Goal: Task Accomplishment & Management: Complete application form

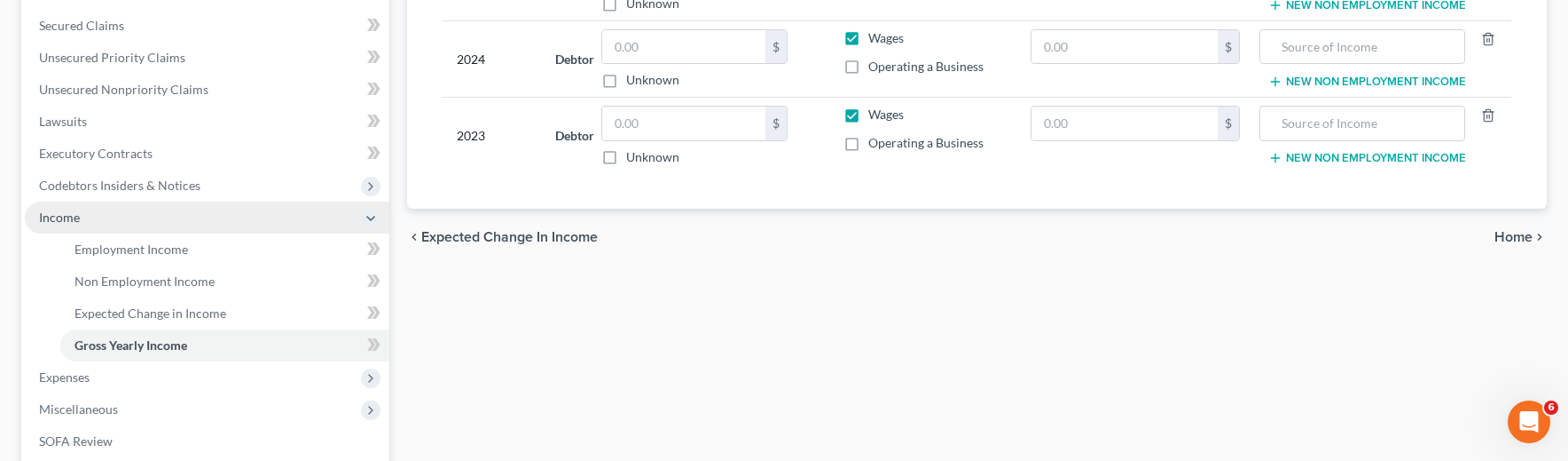
scroll to position [532, 0]
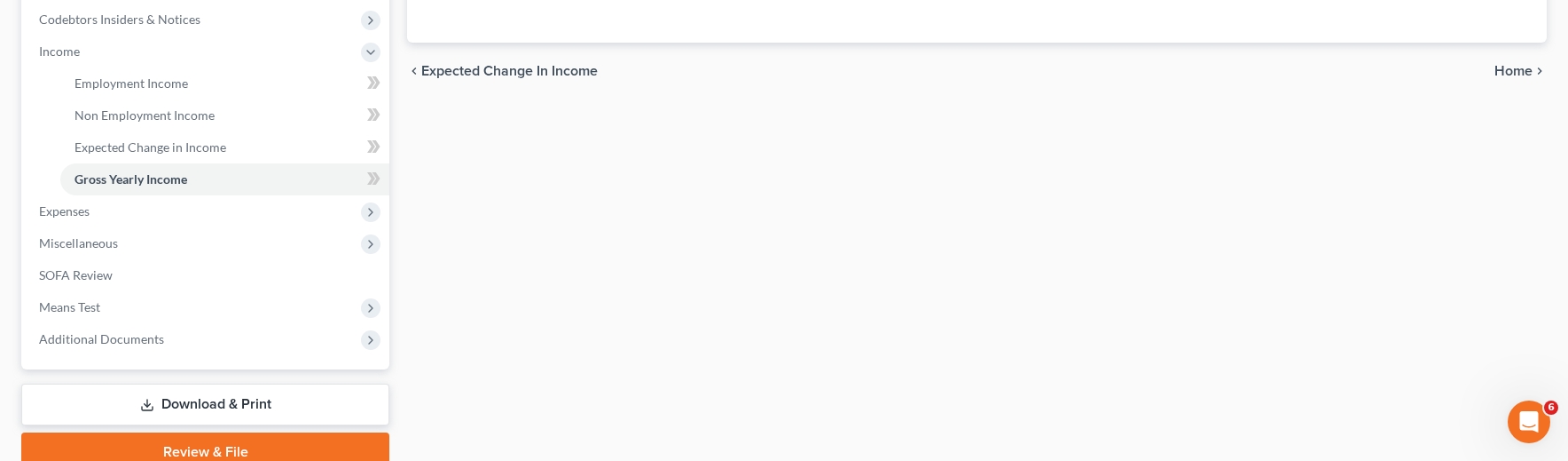
drag, startPoint x: 89, startPoint y: 210, endPoint x: 244, endPoint y: 310, distance: 184.5
click at [90, 210] on span "Expenses" at bounding box center [207, 211] width 365 height 32
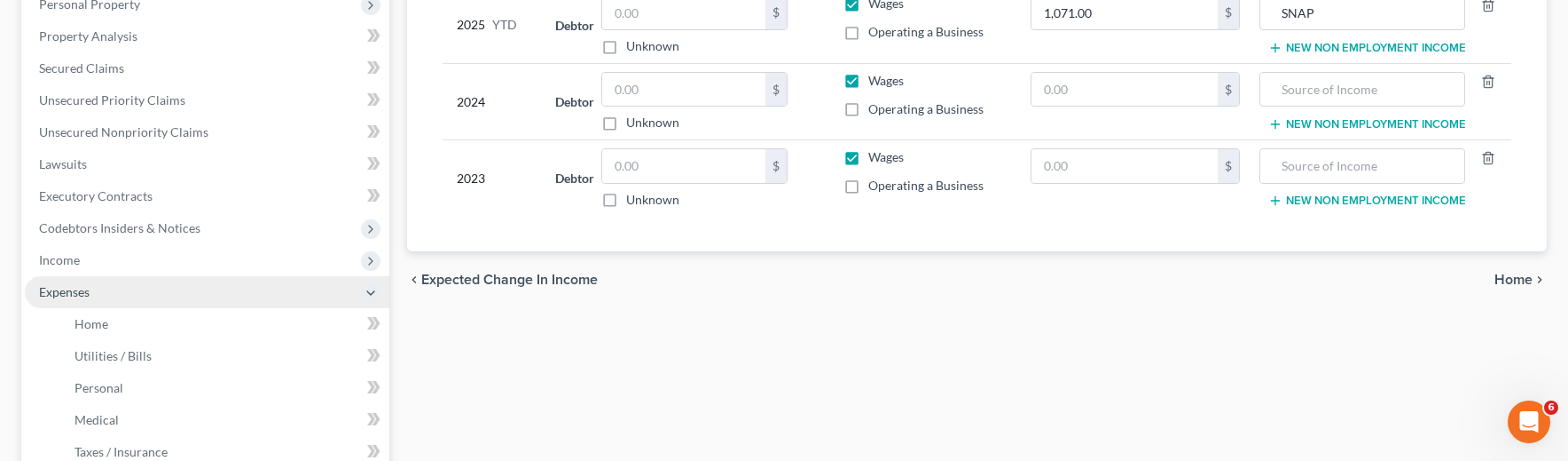
scroll to position [355, 0]
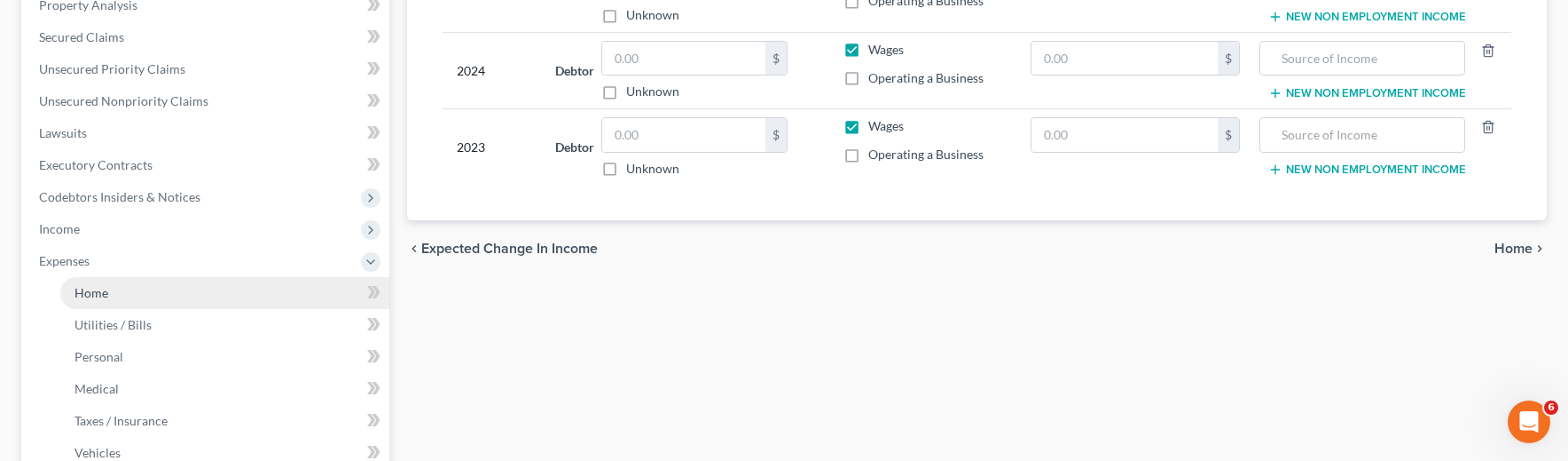
click at [109, 298] on link "Home" at bounding box center [225, 293] width 329 height 32
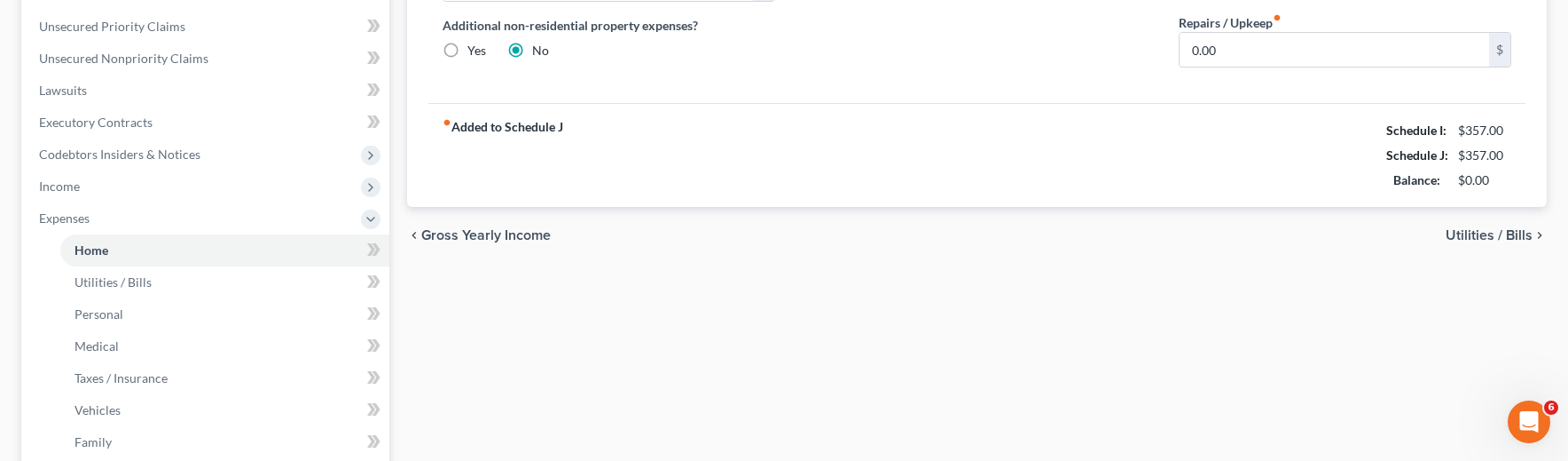
scroll to position [444, 0]
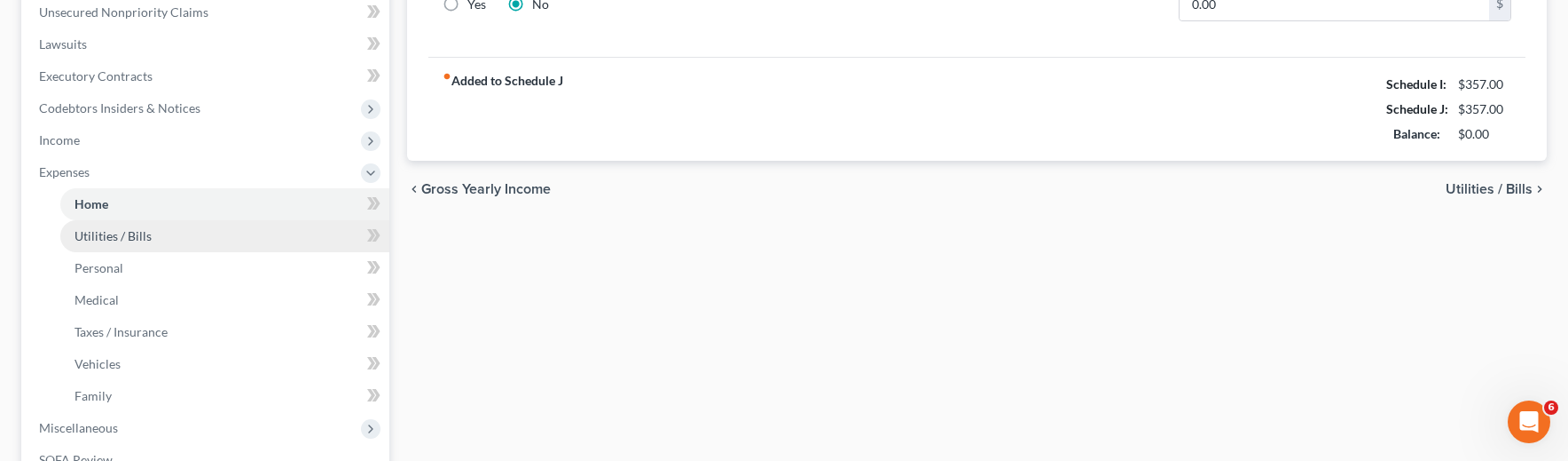
click at [102, 233] on span "Utilities / Bills" at bounding box center [112, 235] width 77 height 15
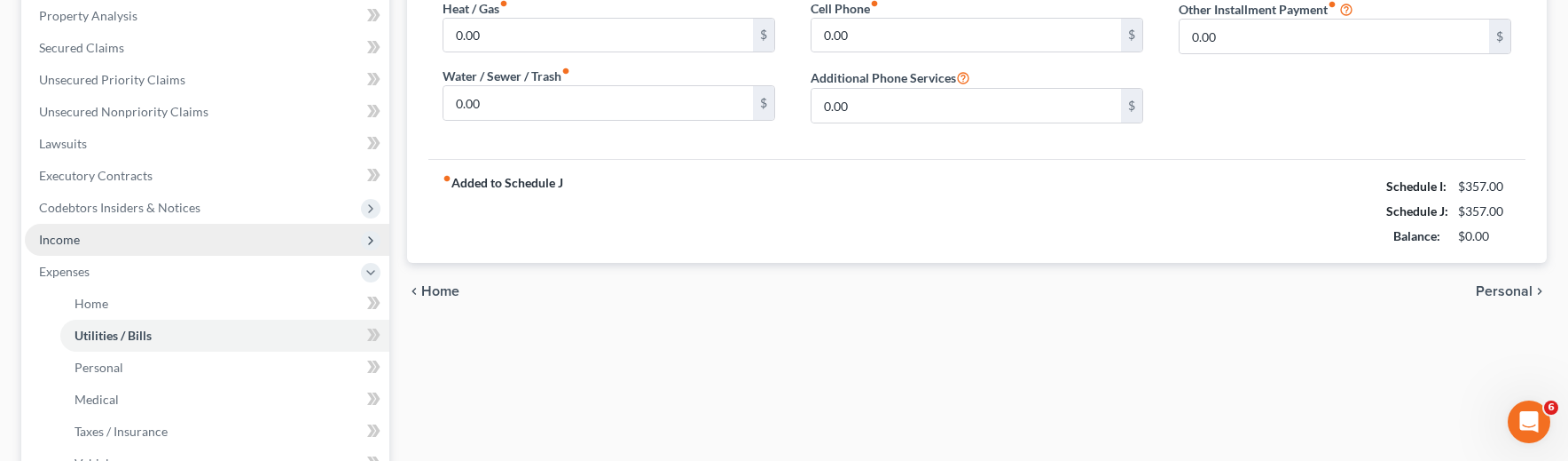
scroll to position [355, 0]
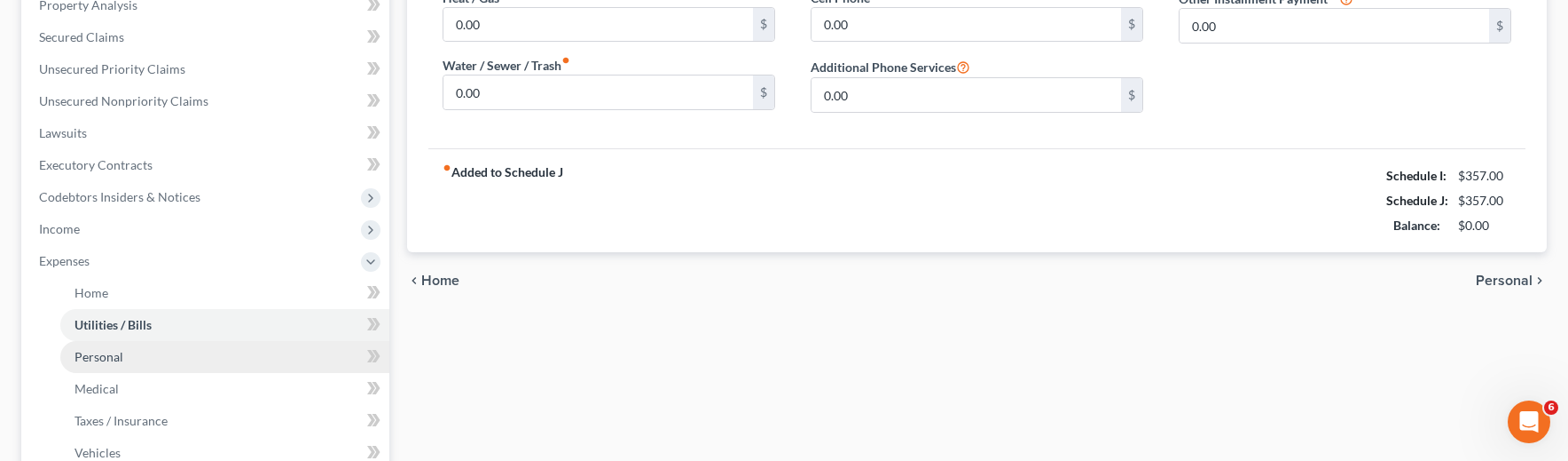
click at [88, 347] on link "Personal" at bounding box center [225, 357] width 329 height 32
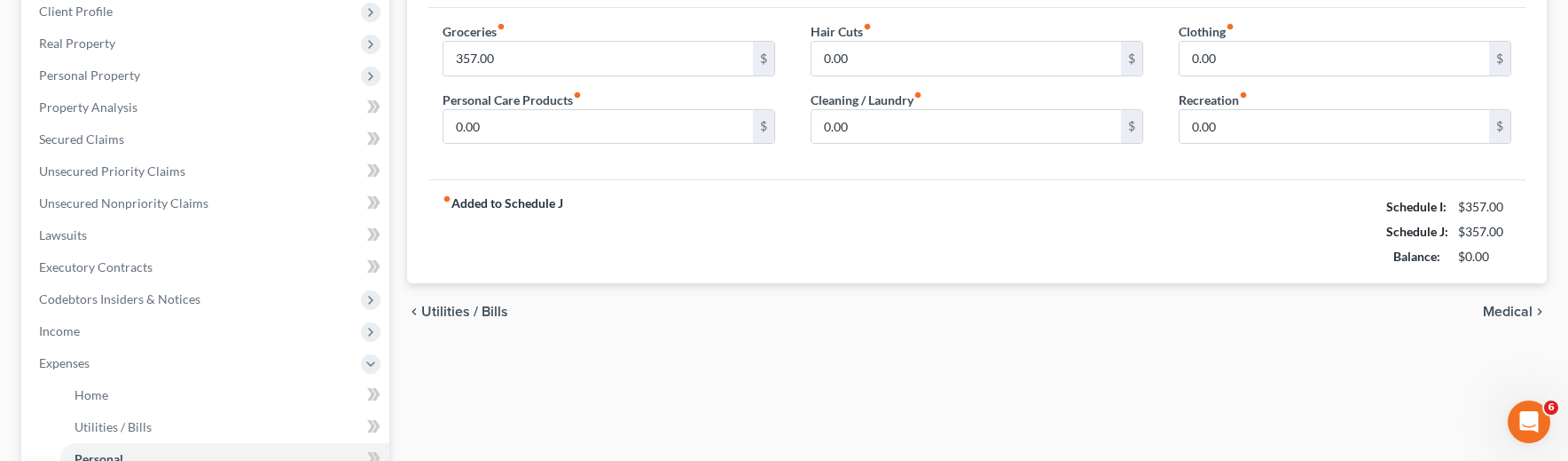
scroll to position [266, 0]
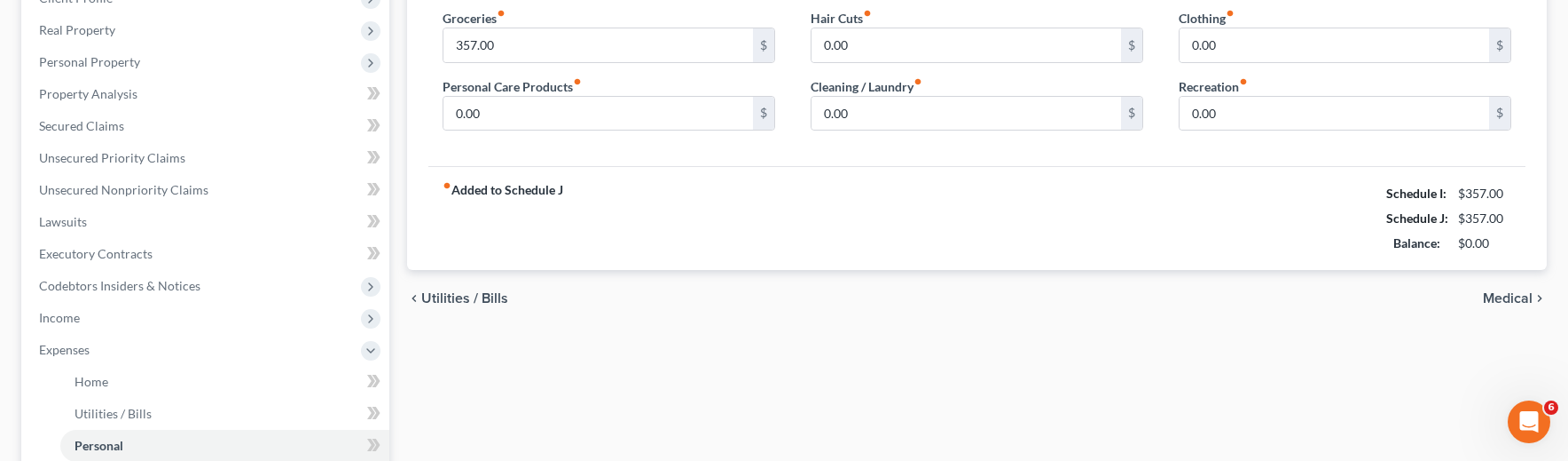
click at [859, 431] on div "Home Utilities / Bills Personal Medical Taxes / Insurance Vehicles Family Debto…" at bounding box center [977, 368] width 1158 height 929
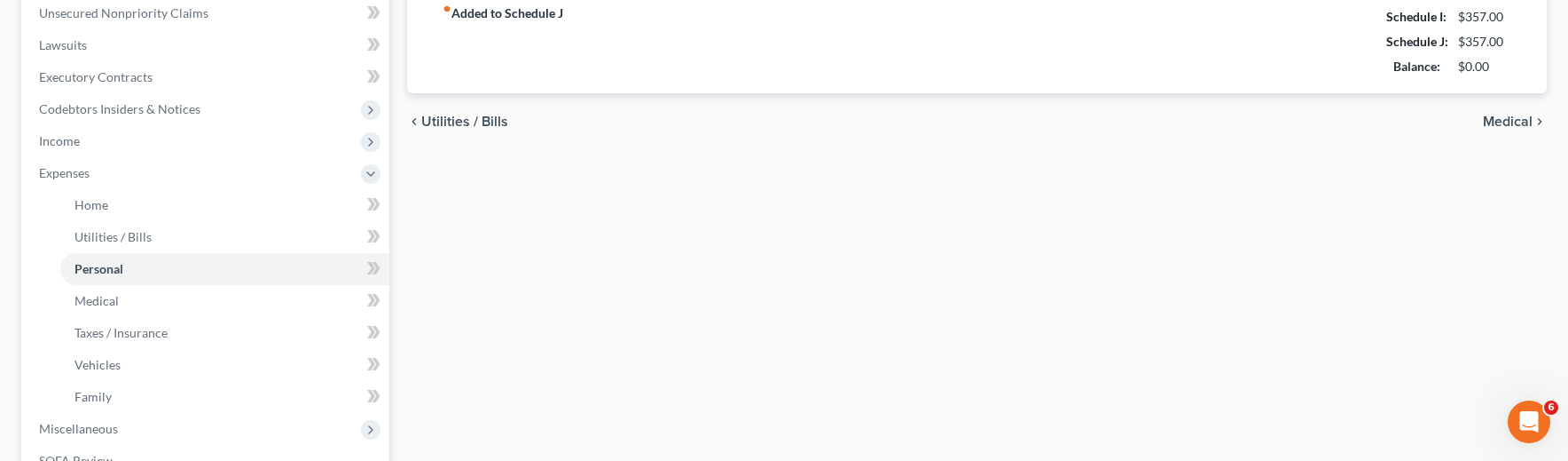
scroll to position [444, 0]
click at [473, 189] on div "Home Utilities / Bills Personal Medical Taxes / Insurance Vehicles Family Debto…" at bounding box center [977, 190] width 1158 height 929
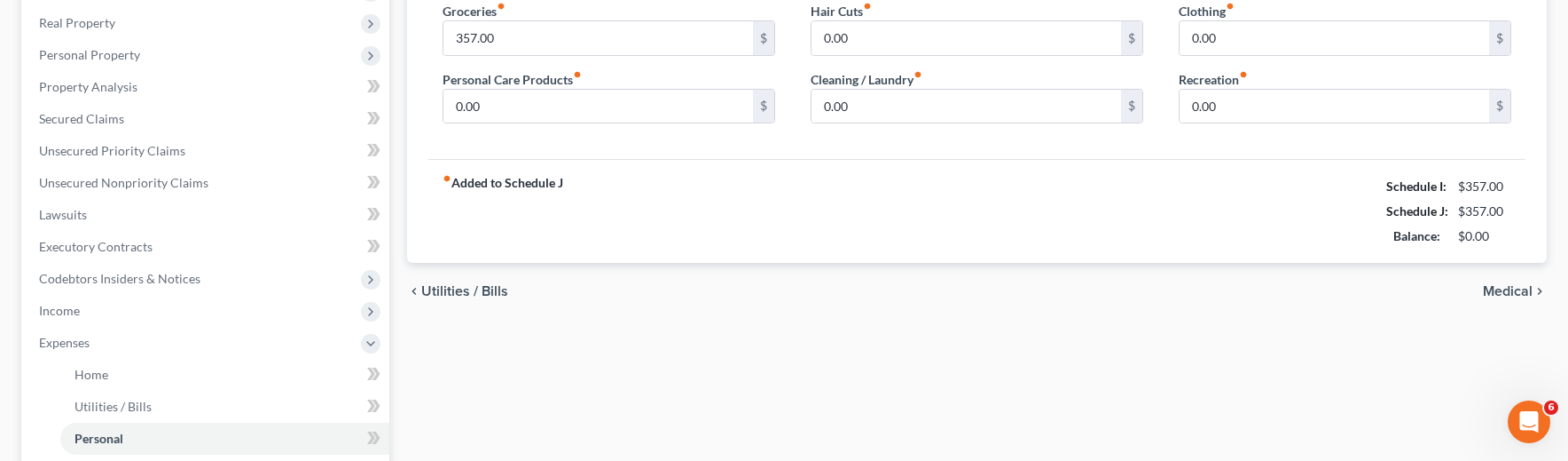
scroll to position [266, 0]
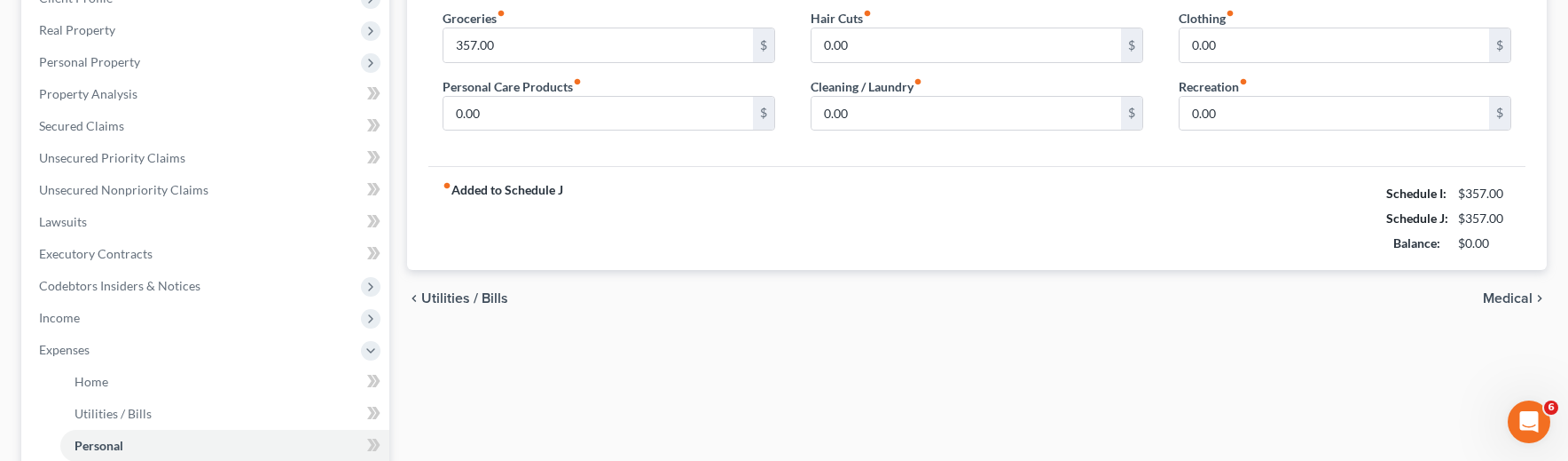
click at [413, 127] on div "Debtor 1 Groceries fiber_manual_record 357.00 $ Personal Care Products fiber_ma…" at bounding box center [977, 109] width 1140 height 324
click at [87, 378] on span "Home" at bounding box center [90, 381] width 33 height 15
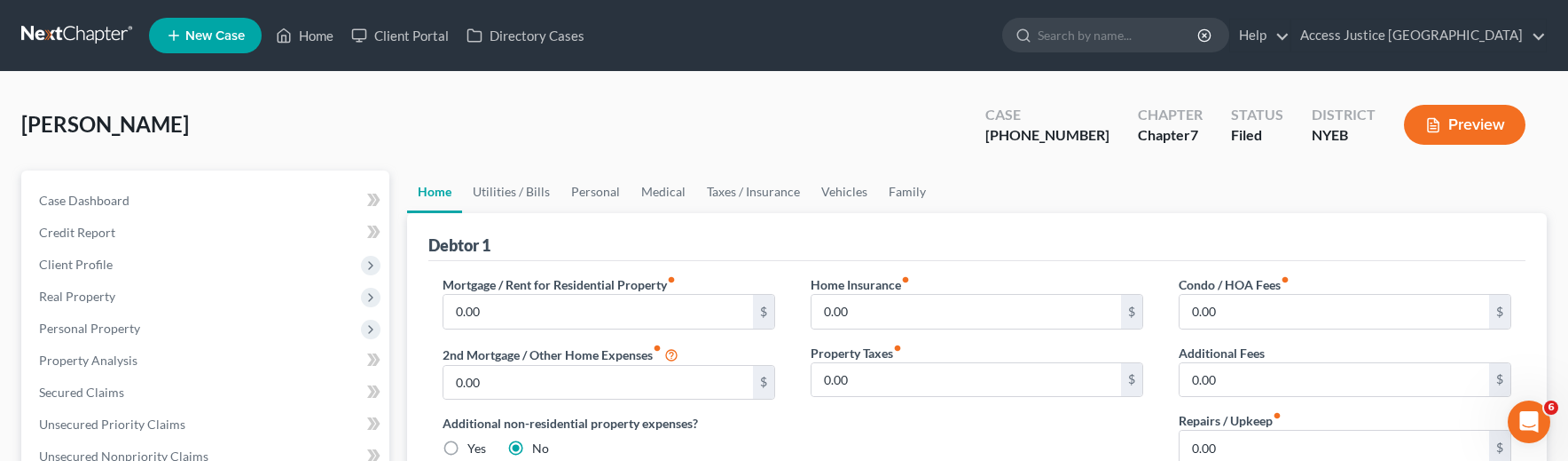
click at [421, 365] on div "Debtor 1 Mortgage / Rent for Residential Property fiber_manual_record 0.00 $ 2n…" at bounding box center [977, 409] width 1140 height 391
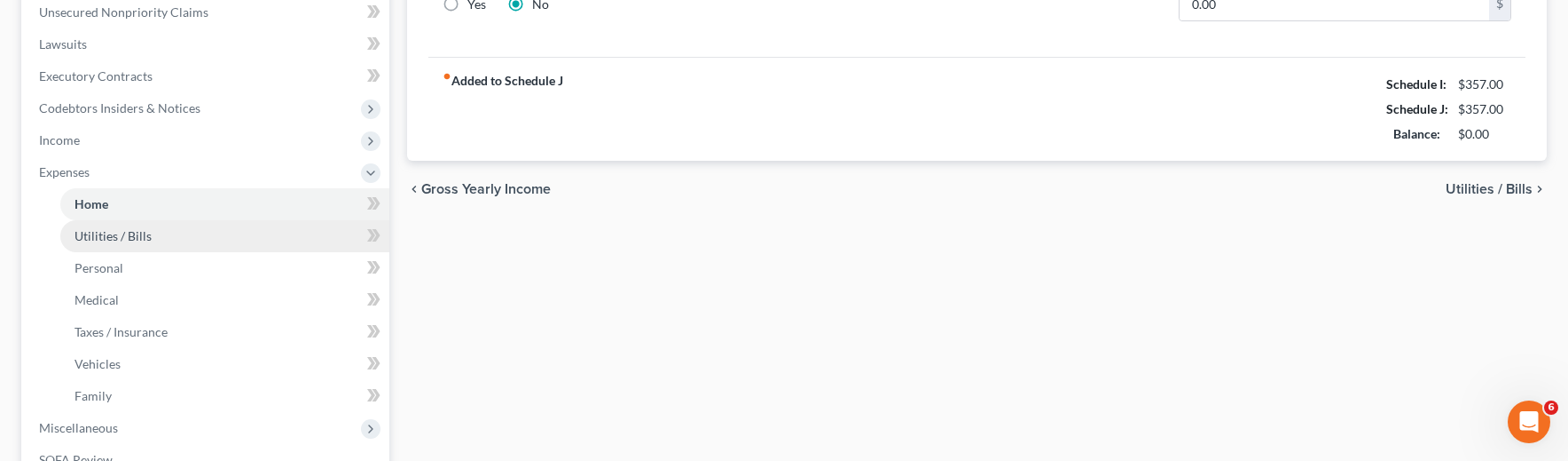
click at [116, 240] on span "Utilities / Bills" at bounding box center [112, 235] width 77 height 15
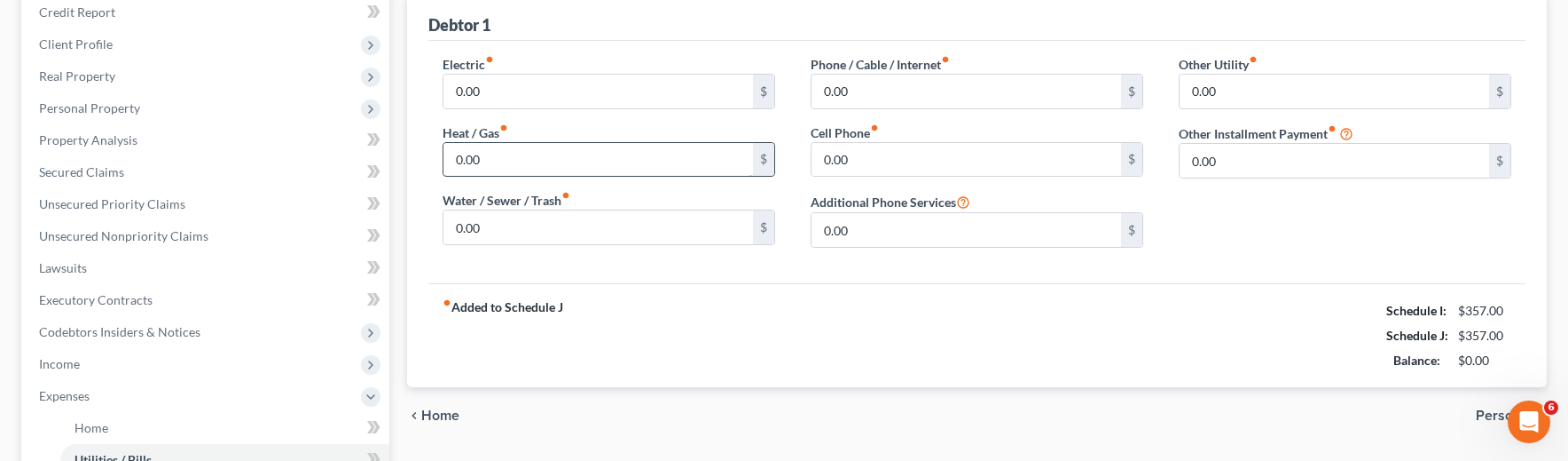
scroll to position [266, 0]
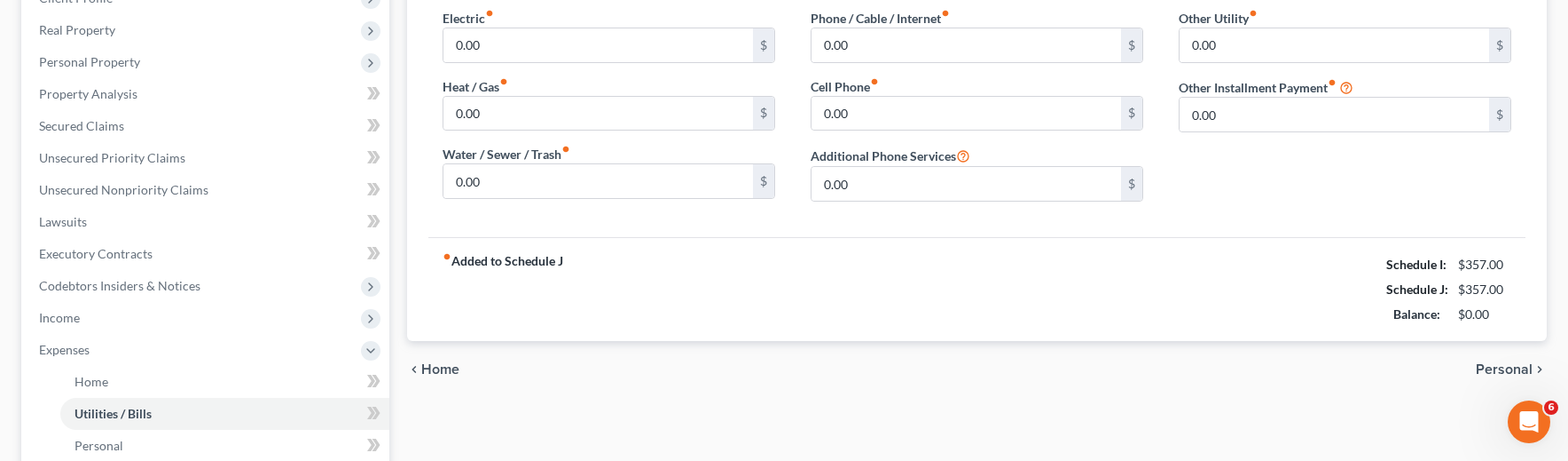
click at [707, 436] on div "Home Utilities / Bills Personal Medical Taxes / Insurance Vehicles Family Debto…" at bounding box center [977, 368] width 1158 height 929
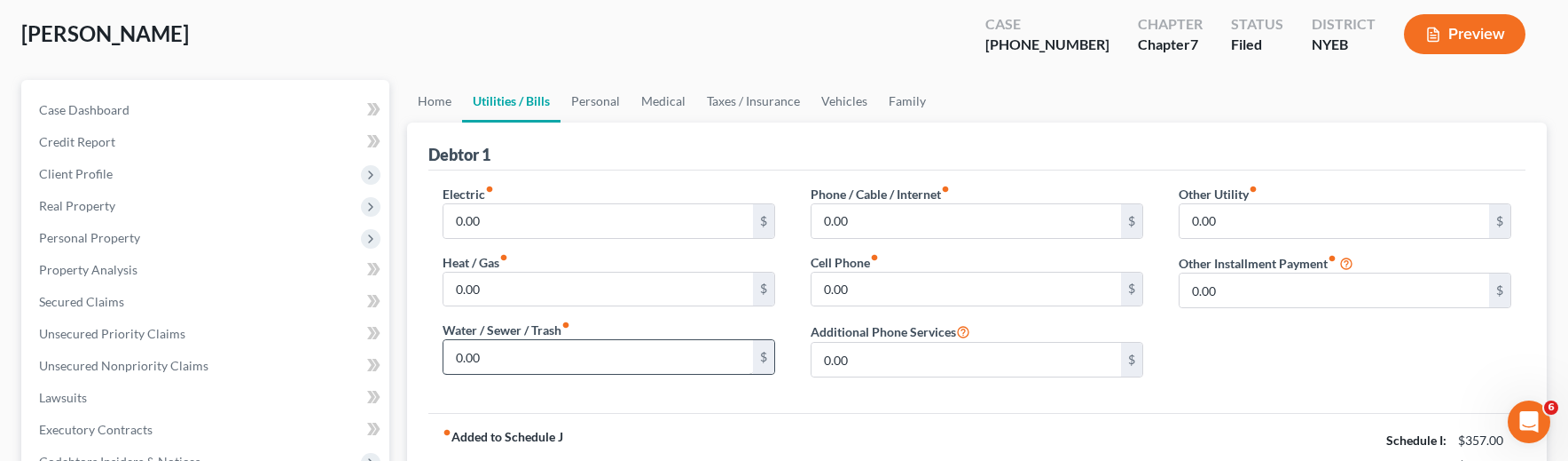
scroll to position [89, 0]
click at [599, 90] on link "Personal" at bounding box center [596, 103] width 70 height 43
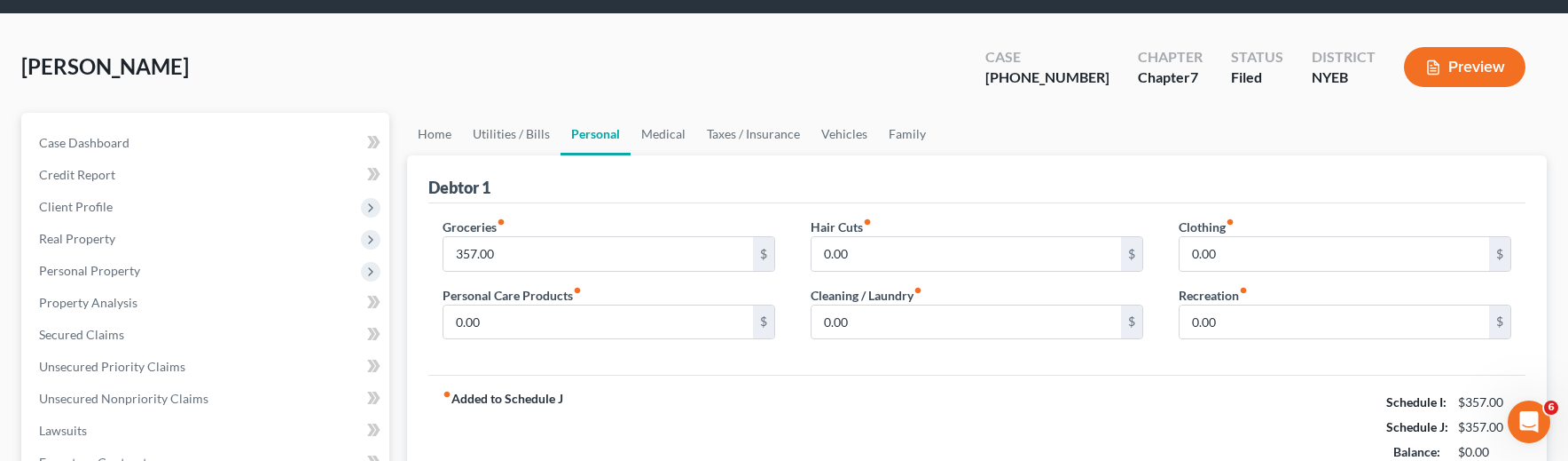
scroll to position [89, 0]
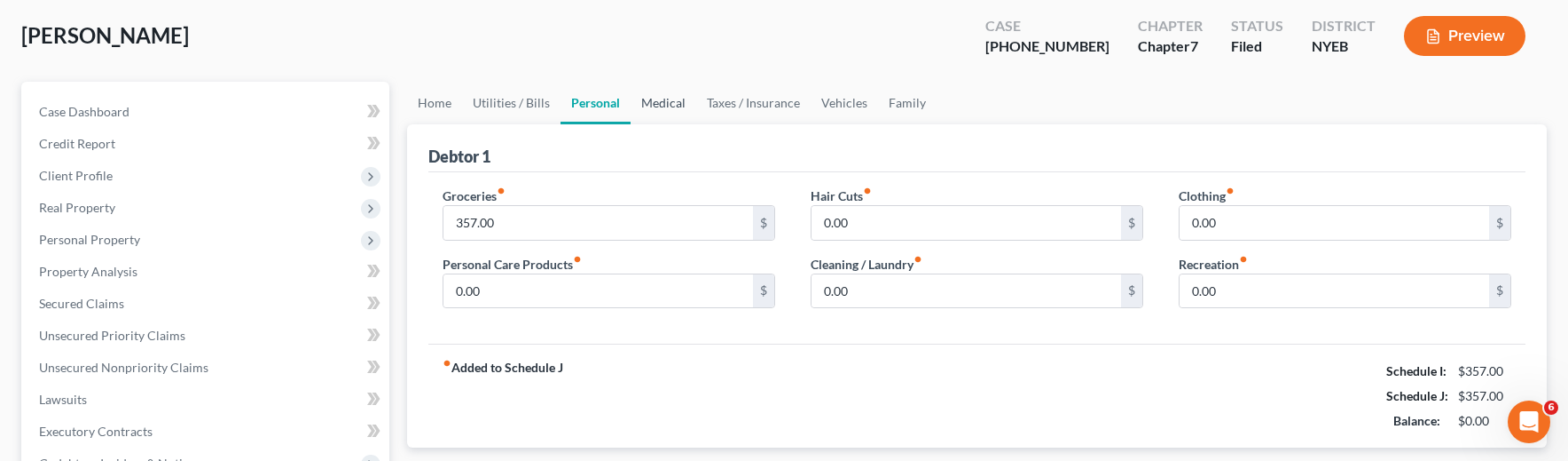
click at [653, 109] on link "Medical" at bounding box center [663, 103] width 66 height 43
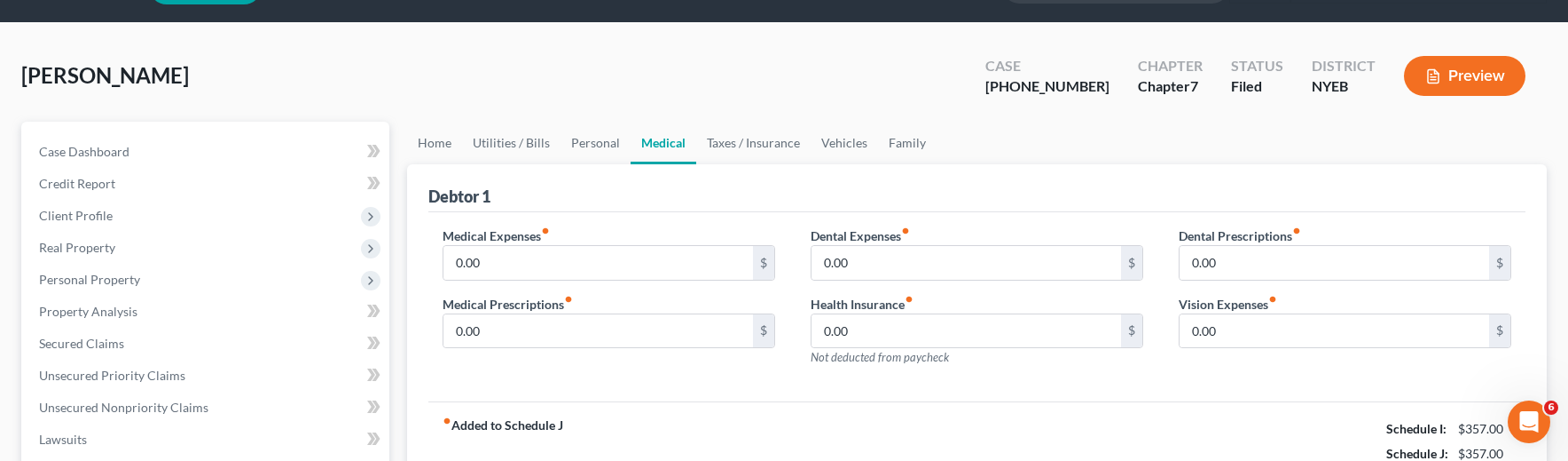
scroll to position [89, 0]
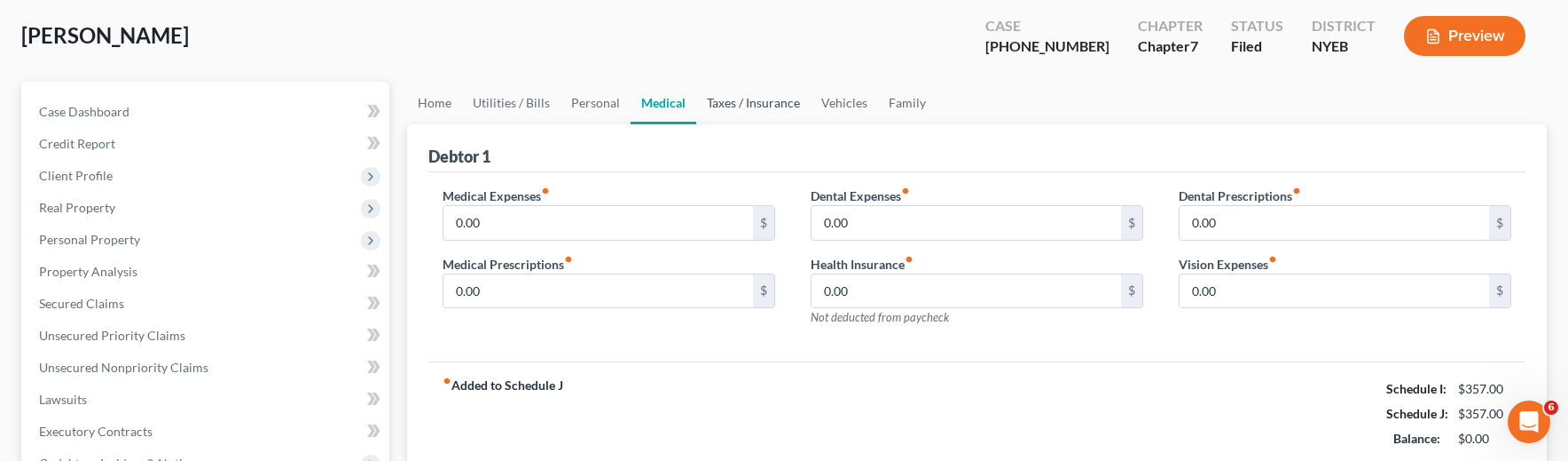
click at [737, 99] on link "Taxes / Insurance" at bounding box center [753, 103] width 114 height 43
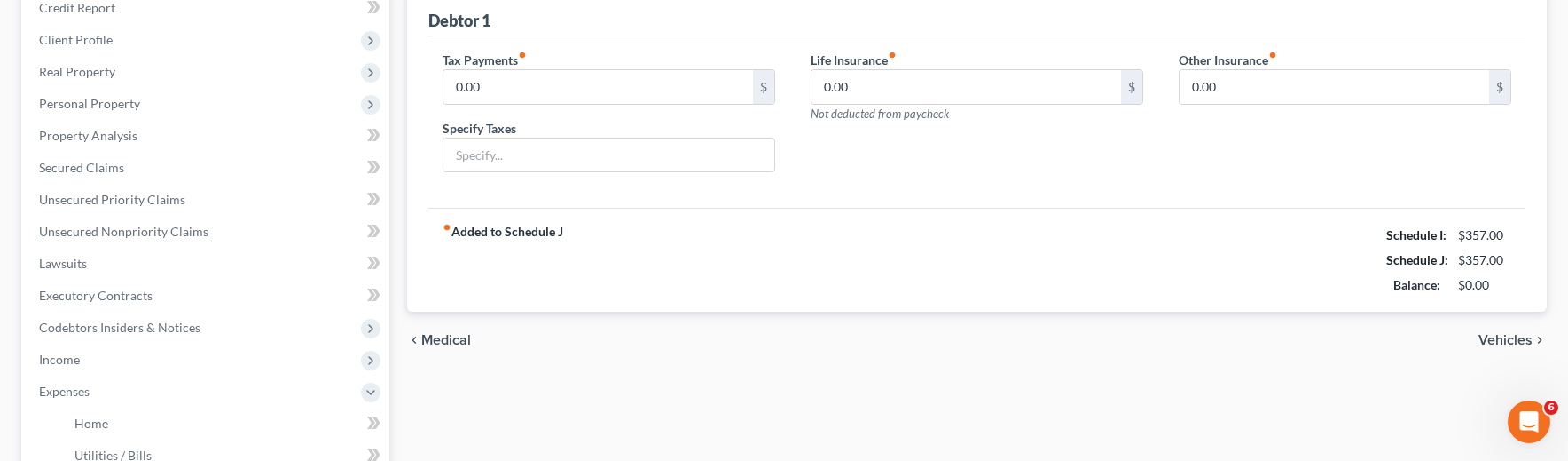
scroll to position [266, 0]
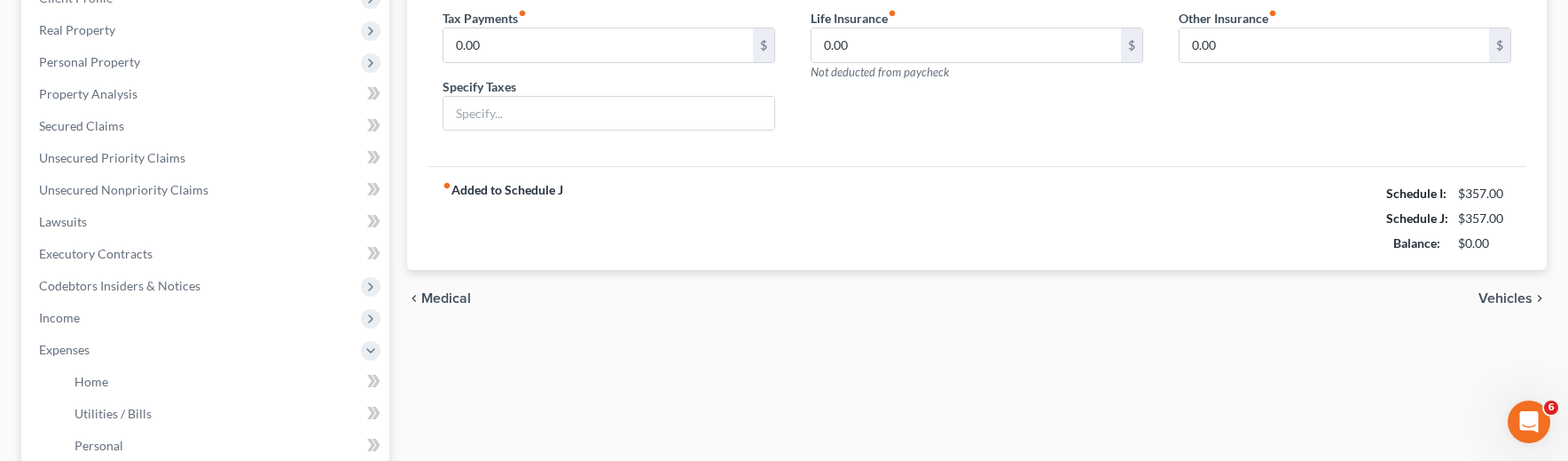
click at [582, 237] on div "fiber_manual_record Added to Schedule J Schedule I: $357.00 Schedule J: $357.00…" at bounding box center [977, 217] width 1097 height 104
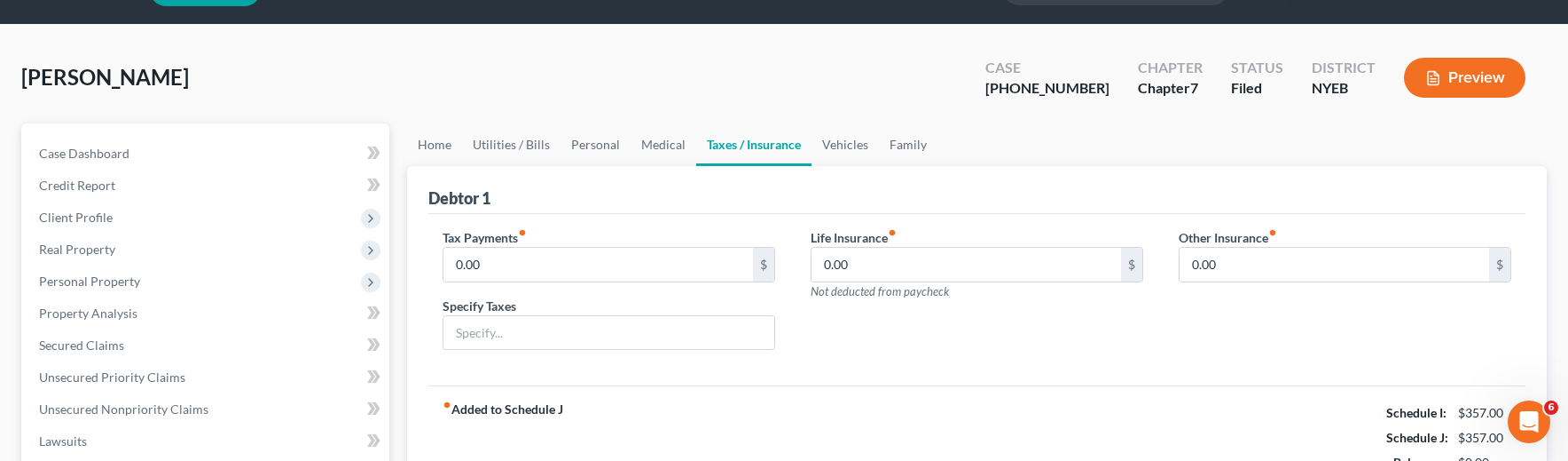
scroll to position [0, 0]
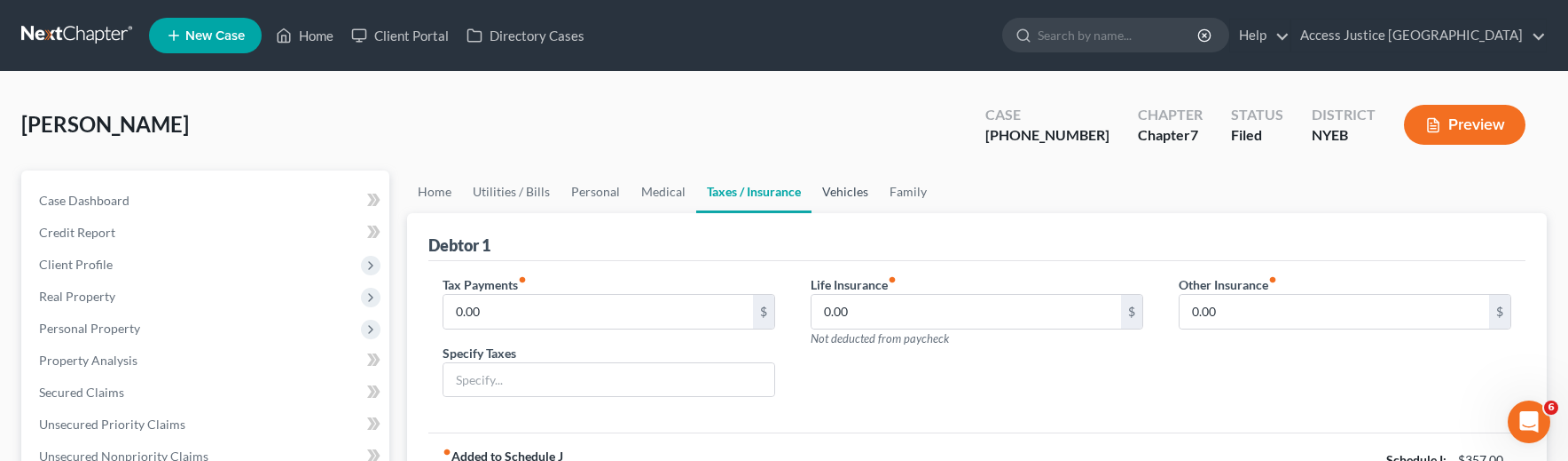
click at [838, 191] on link "Vehicles" at bounding box center [844, 191] width 68 height 43
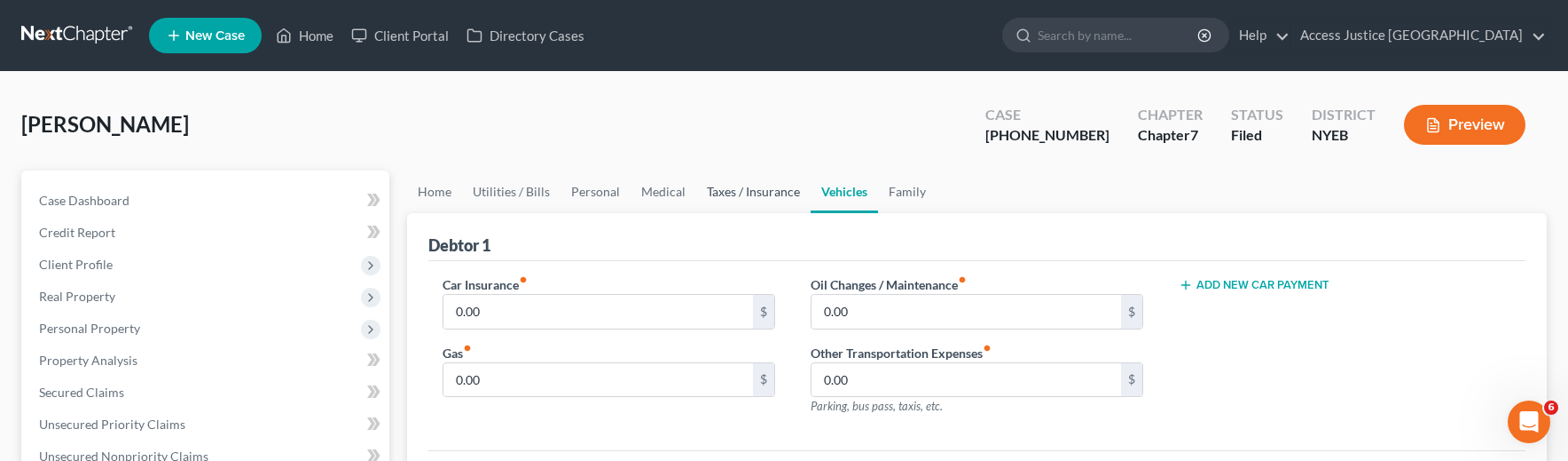
click at [724, 190] on link "Taxes / Insurance" at bounding box center [753, 191] width 114 height 43
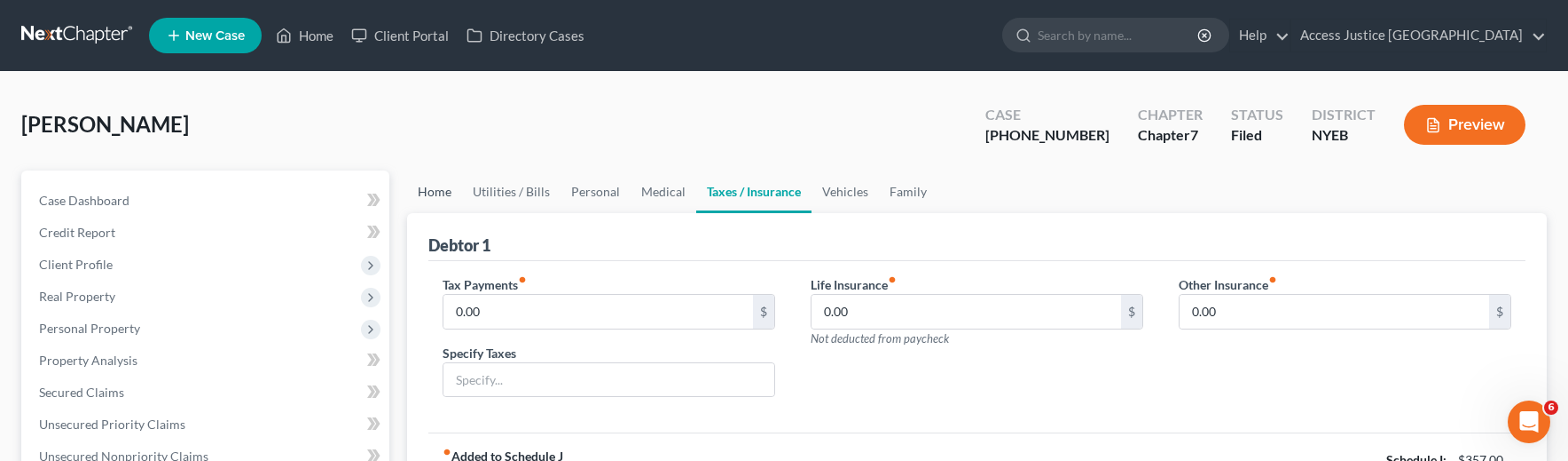
click at [418, 194] on link "Home" at bounding box center [435, 191] width 55 height 43
